Goal: Transaction & Acquisition: Download file/media

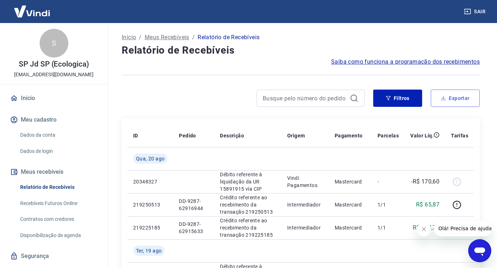
click at [445, 100] on icon "button" at bounding box center [443, 100] width 4 height 2
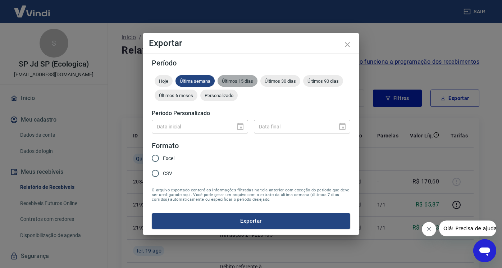
click at [248, 82] on span "Últimos 15 dias" at bounding box center [238, 80] width 40 height 5
click at [242, 127] on div at bounding box center [238, 127] width 10 height 0
click at [161, 158] on input "Excel" at bounding box center [155, 158] width 15 height 15
radio input "true"
click at [185, 221] on button "Exportar" at bounding box center [251, 220] width 199 height 15
